Goal: Use online tool/utility: Utilize a website feature to perform a specific function

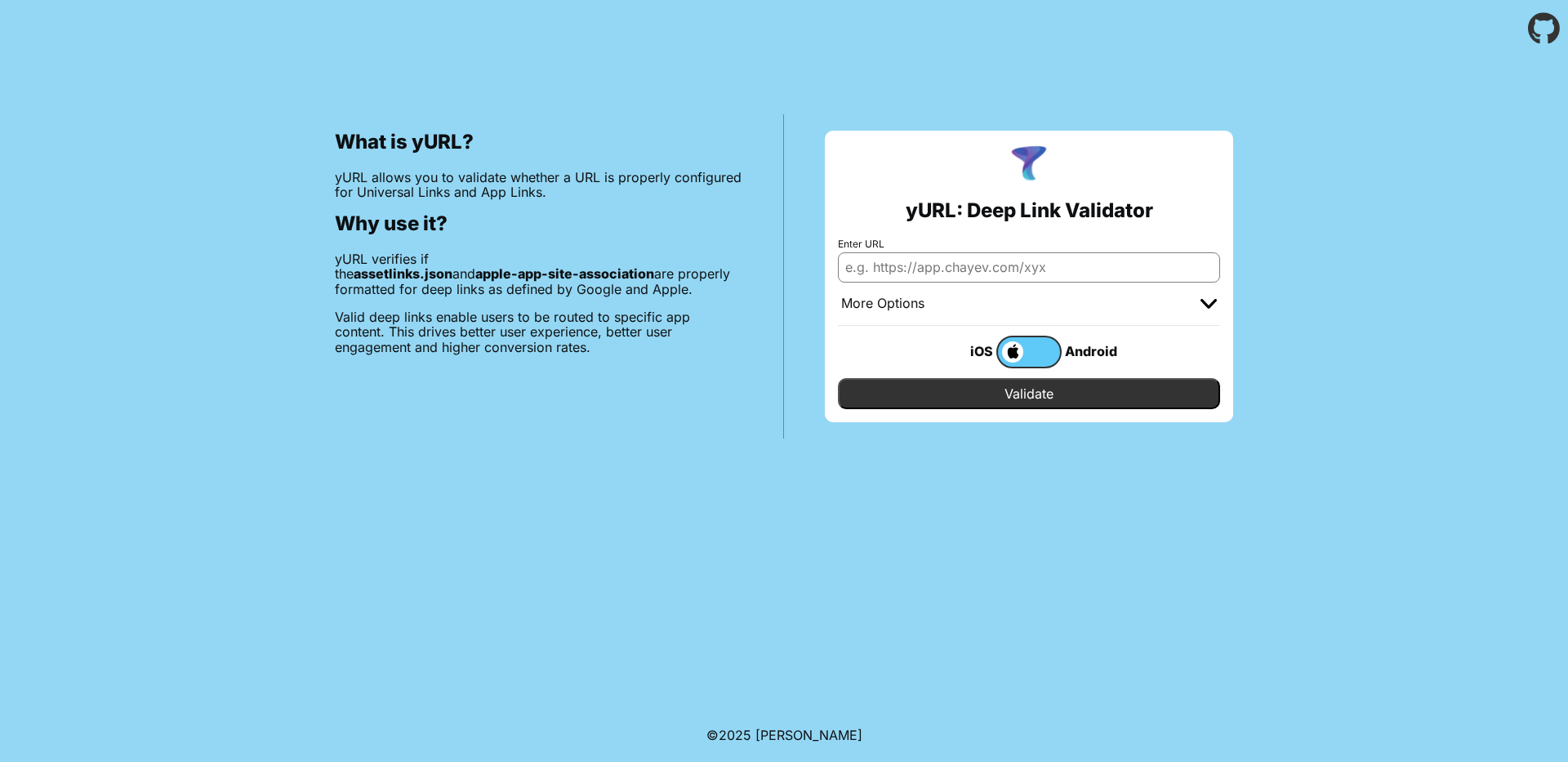
drag, startPoint x: 937, startPoint y: 267, endPoint x: 967, endPoint y: 283, distance: 34.0
click at [937, 267] on input "Enter URL" at bounding box center [1028, 267] width 382 height 30
paste input "[URL][DOMAIN_NAME]"
type input "[URL][DOMAIN_NAME]"
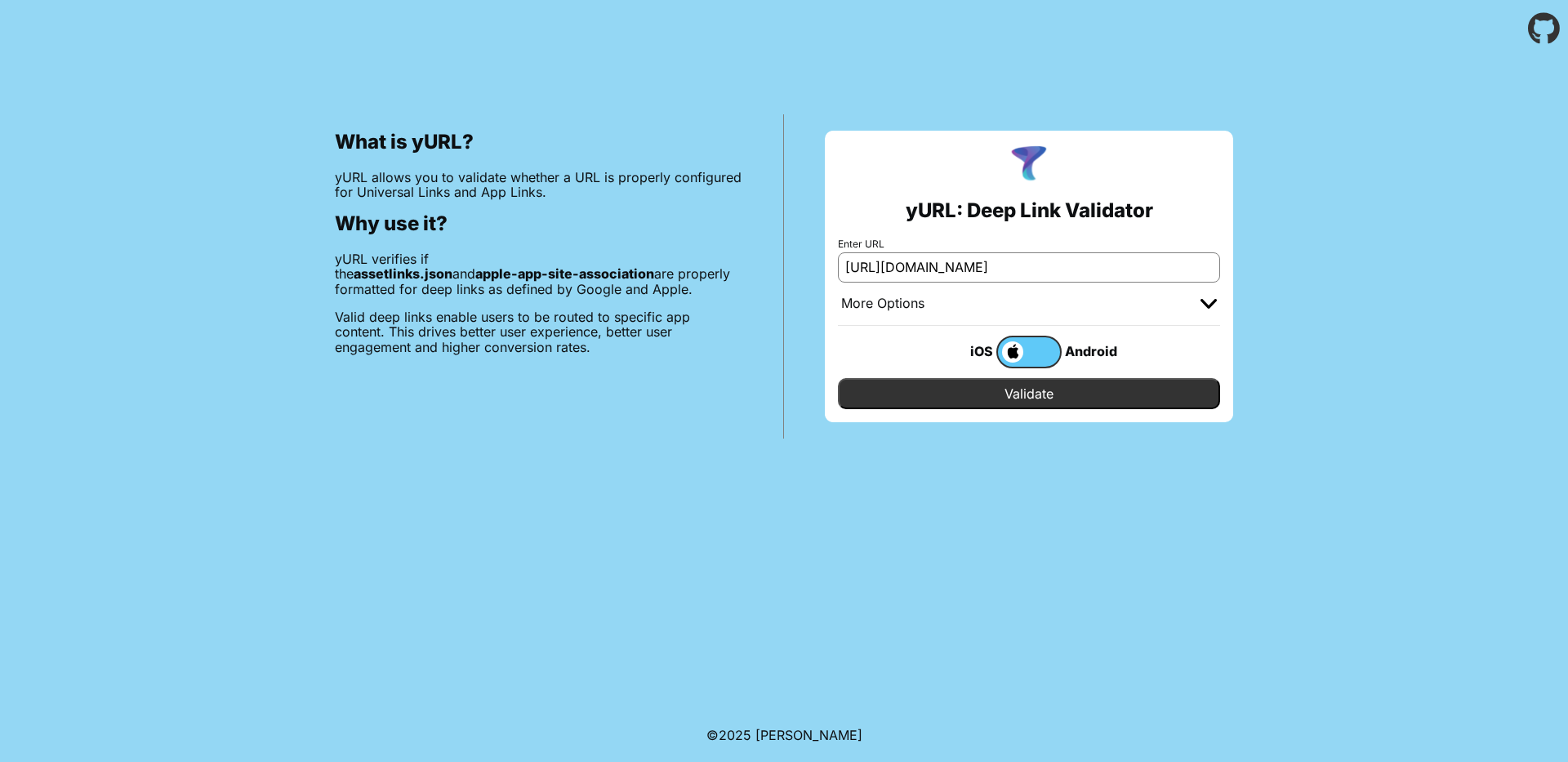
click at [1045, 393] on input "Validate" at bounding box center [1028, 393] width 382 height 31
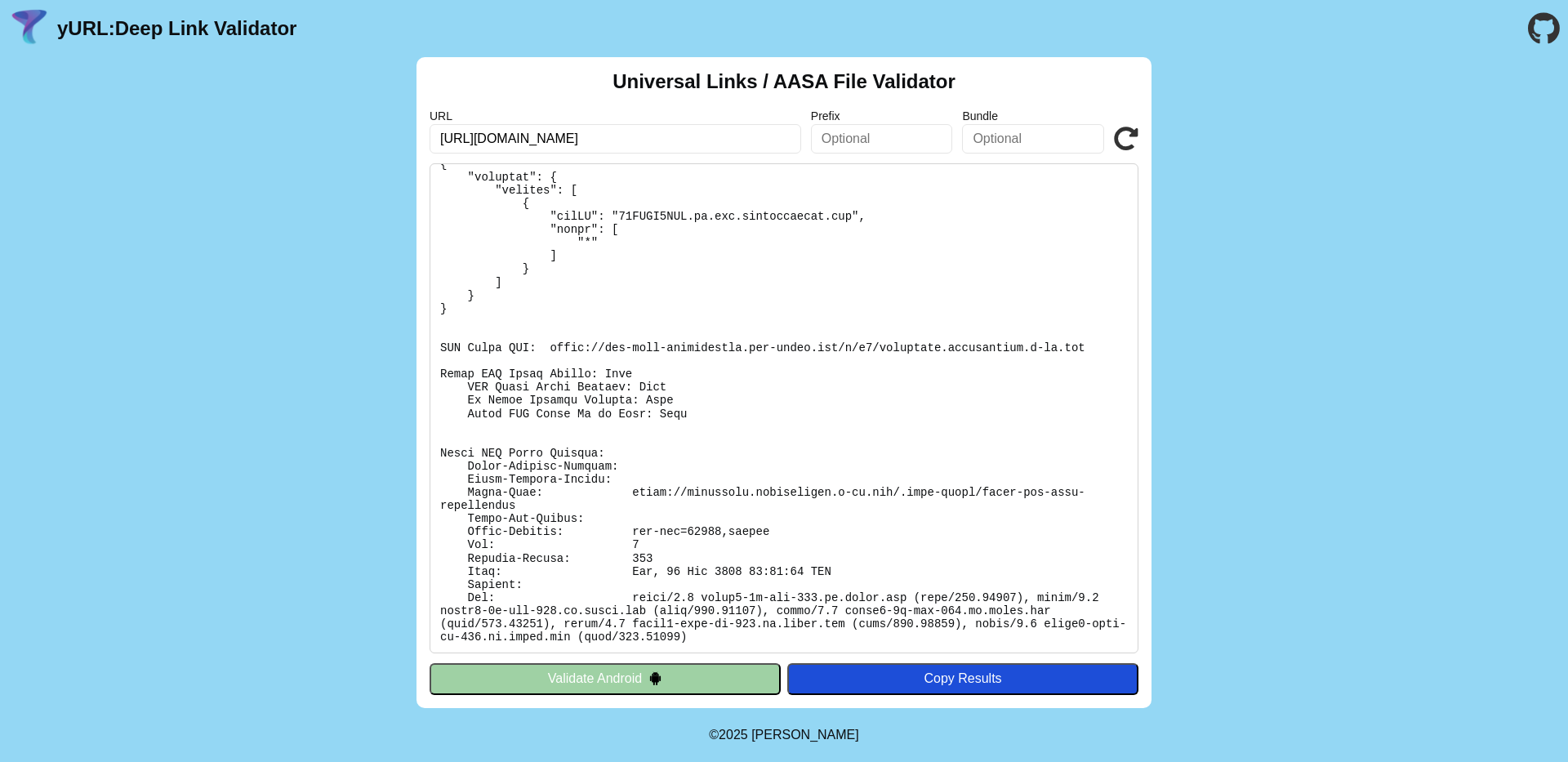
scroll to position [123, 0]
click at [614, 686] on button "Validate Android" at bounding box center [605, 678] width 351 height 31
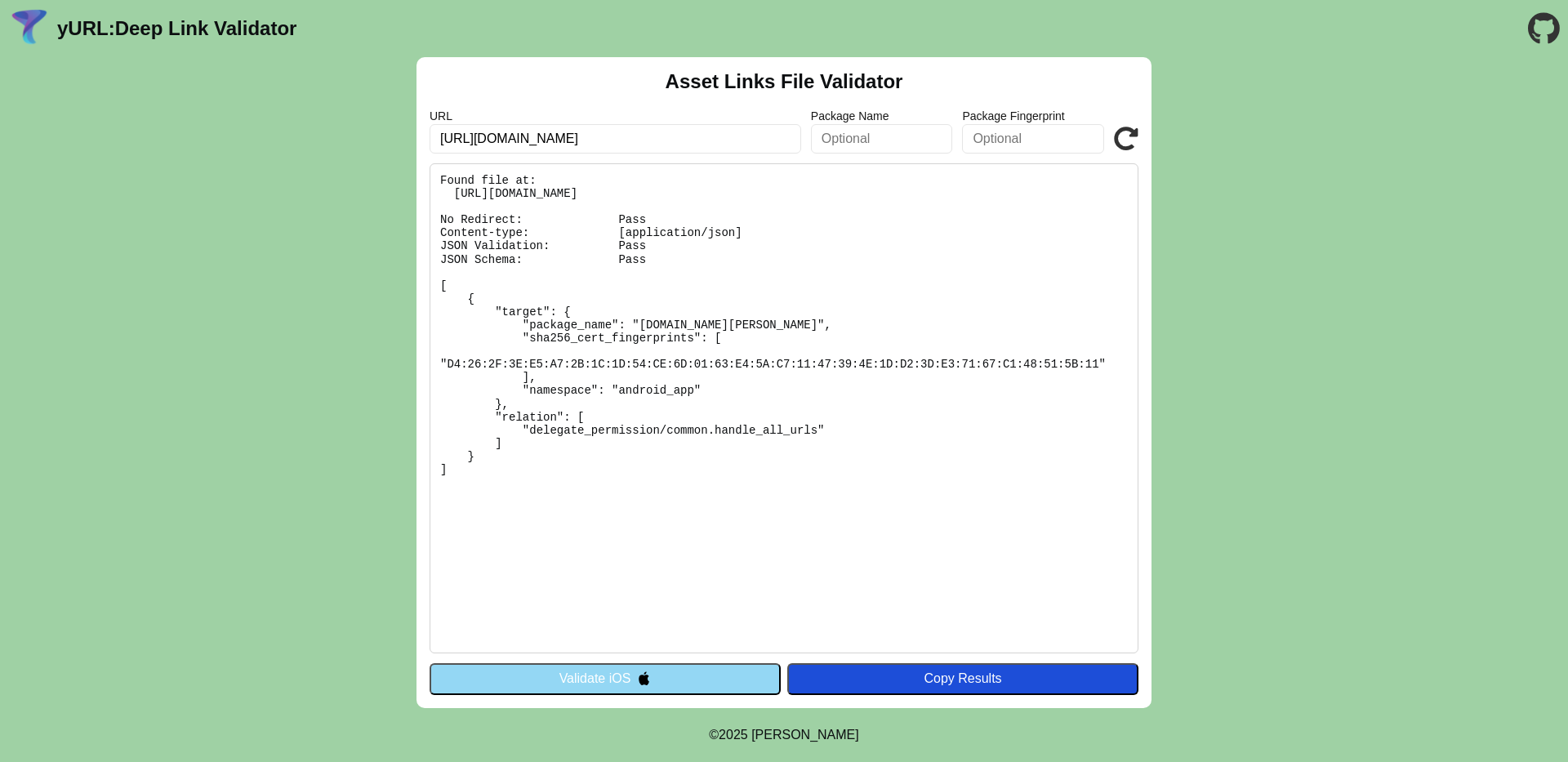
drag, startPoint x: 726, startPoint y: 136, endPoint x: 832, endPoint y: 145, distance: 106.4
click at [833, 143] on div "URL https://mondriaan.development.d-tt.dev/.well-known/apple-app-site-associati…" at bounding box center [784, 131] width 709 height 44
paste input "ssetlinks.js"
type input "[URL][DOMAIN_NAME]"
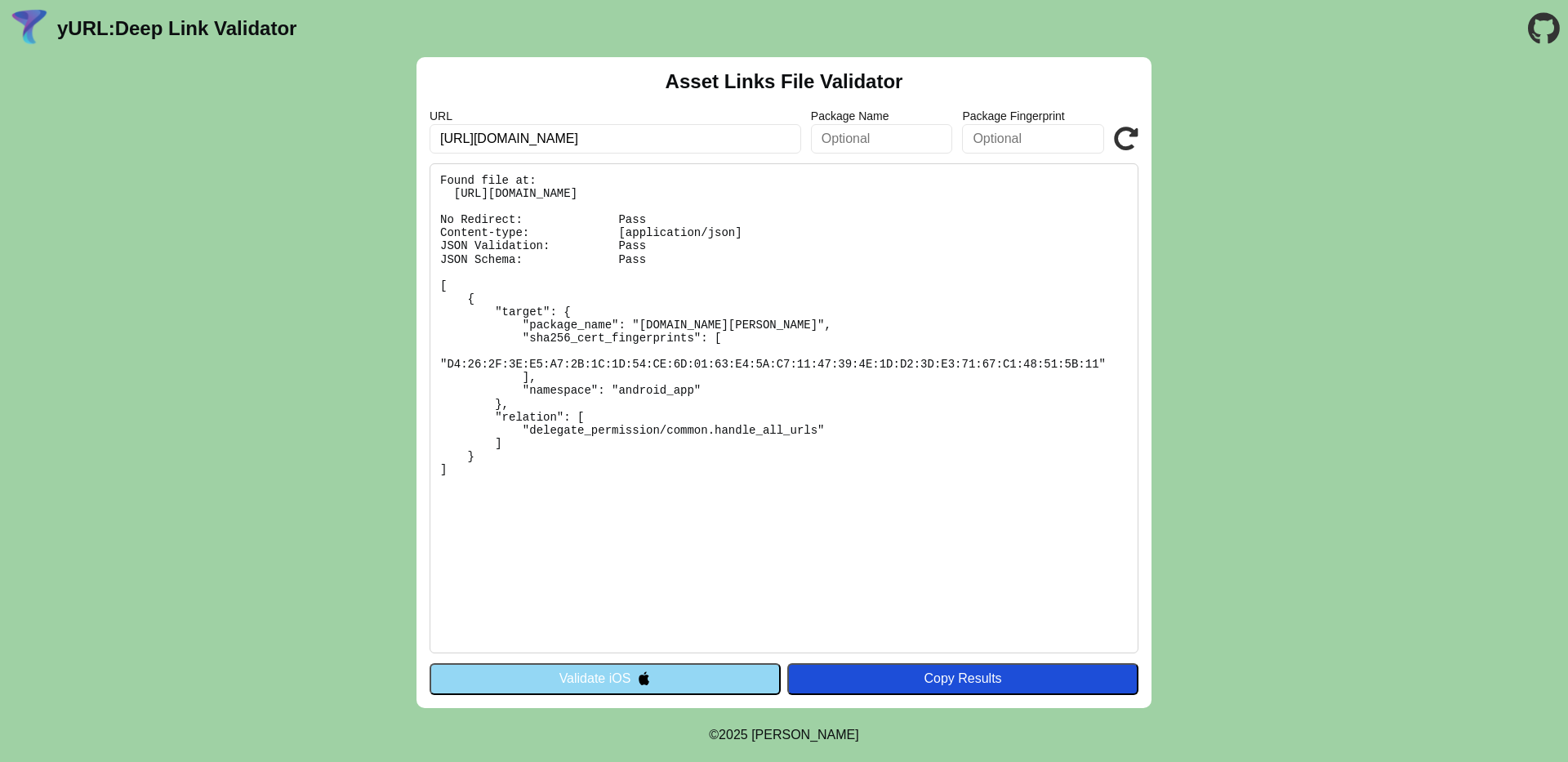
scroll to position [0, 0]
click at [1132, 145] on icon at bounding box center [1126, 139] width 24 height 24
click at [1132, 140] on icon at bounding box center [1126, 139] width 24 height 24
drag, startPoint x: 702, startPoint y: 143, endPoint x: 705, endPoint y: 156, distance: 13.3
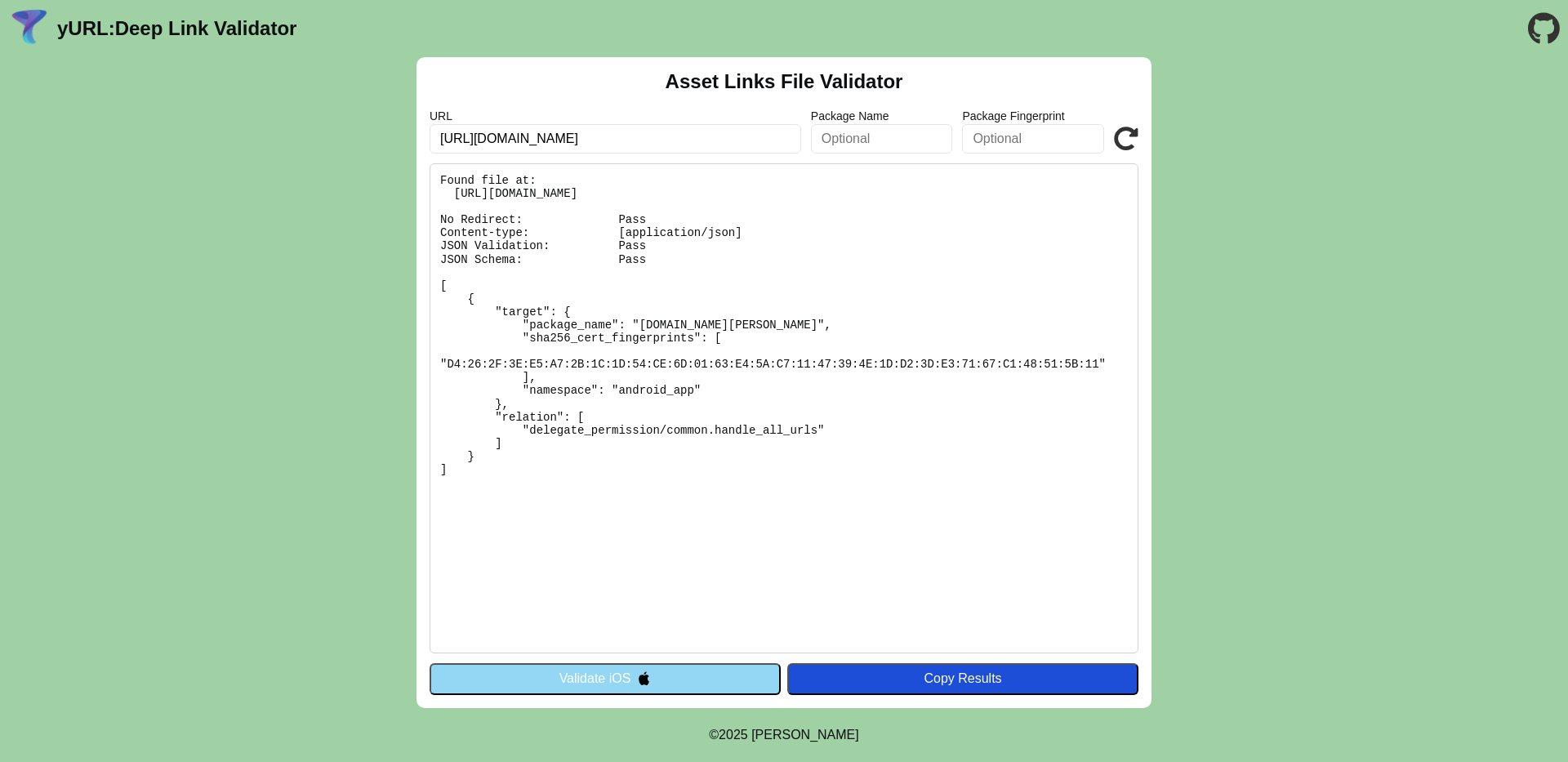
click at [702, 143] on input "[URL][DOMAIN_NAME]" at bounding box center [615, 139] width 371 height 30
paste input "pple-app-site-associati"
type input "[URL][DOMAIN_NAME]"
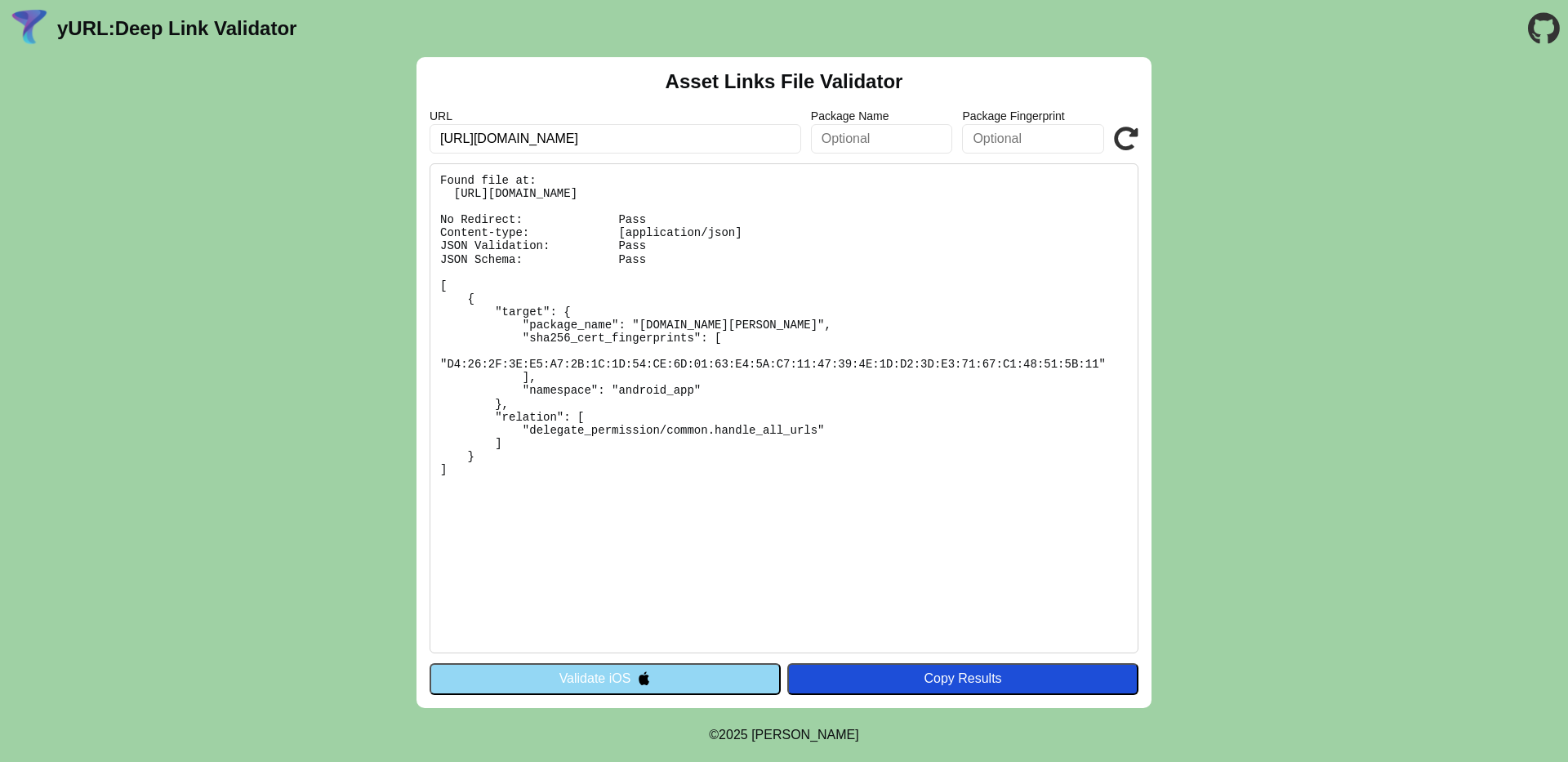
click at [632, 684] on button "Validate iOS" at bounding box center [605, 678] width 351 height 31
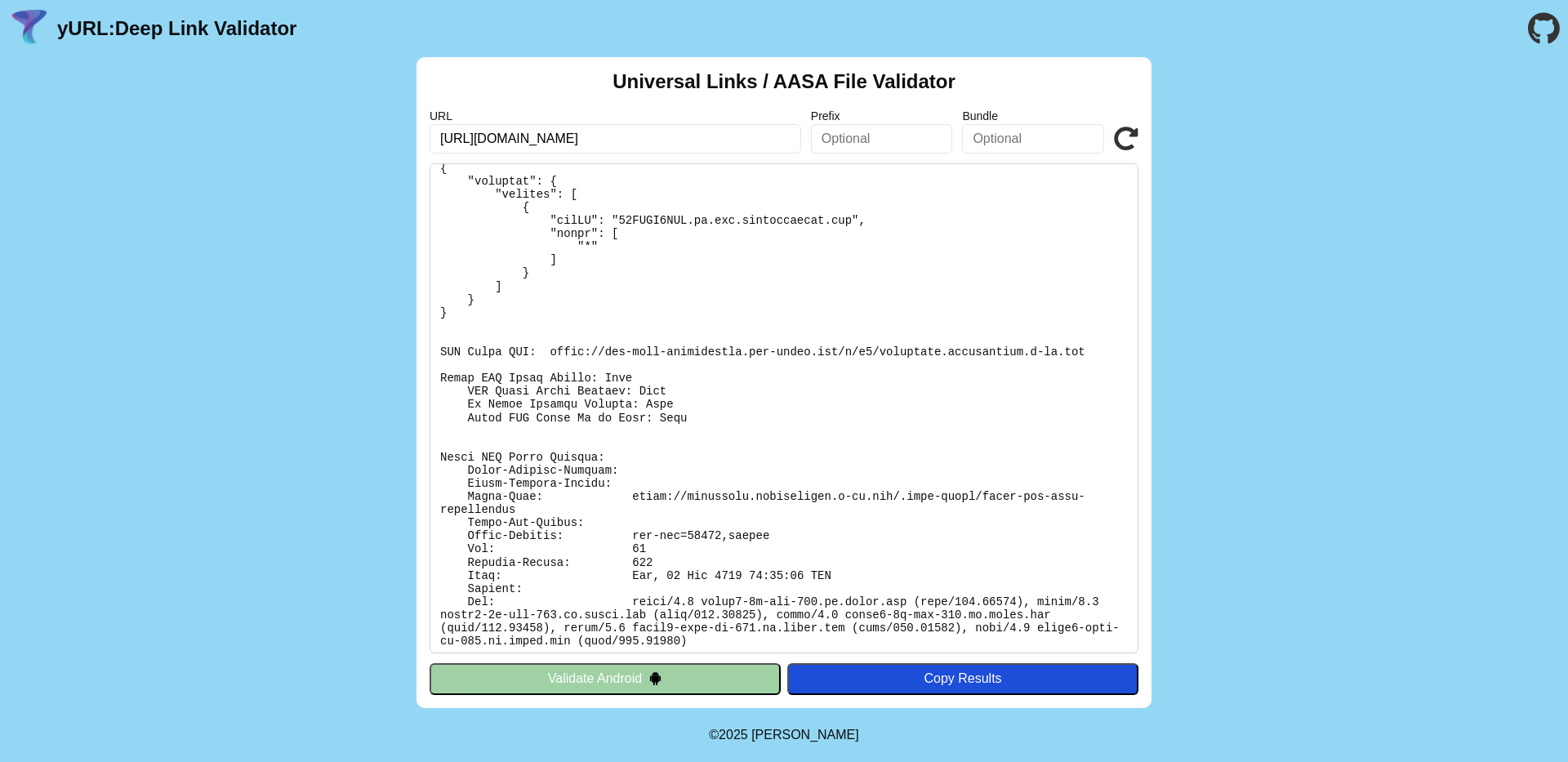
scroll to position [118, 0]
drag, startPoint x: 771, startPoint y: 139, endPoint x: 872, endPoint y: 145, distance: 101.2
click at [872, 145] on div "URL https://mondriaan.development.d-tt.dev/.well-known/assetlinks.json Prefix B…" at bounding box center [784, 131] width 709 height 44
paste input "pple-app-site-associati"
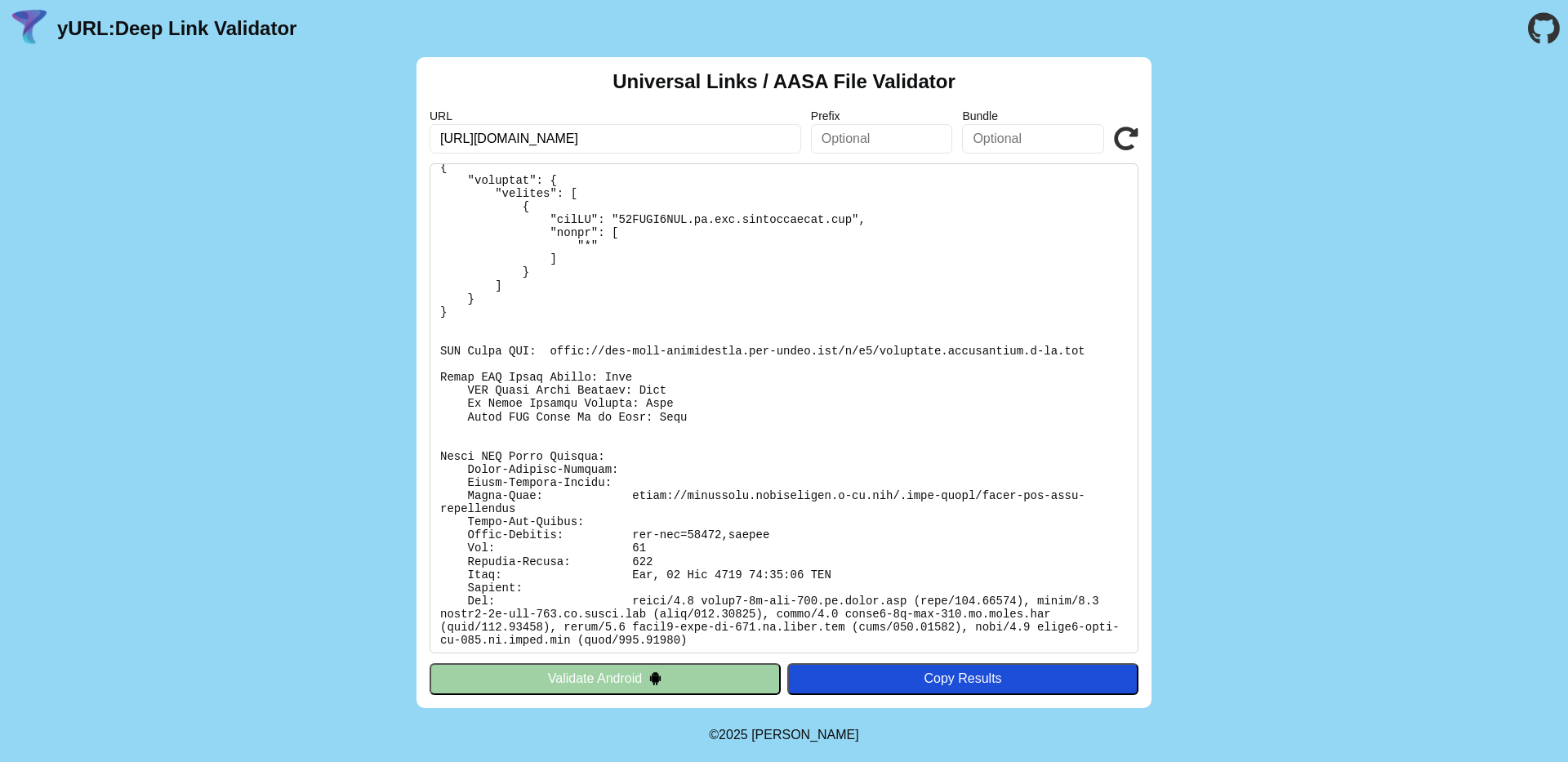
type input "[URL][DOMAIN_NAME]"
click at [1136, 143] on icon at bounding box center [1126, 139] width 24 height 24
